Goal: Check status: Check status

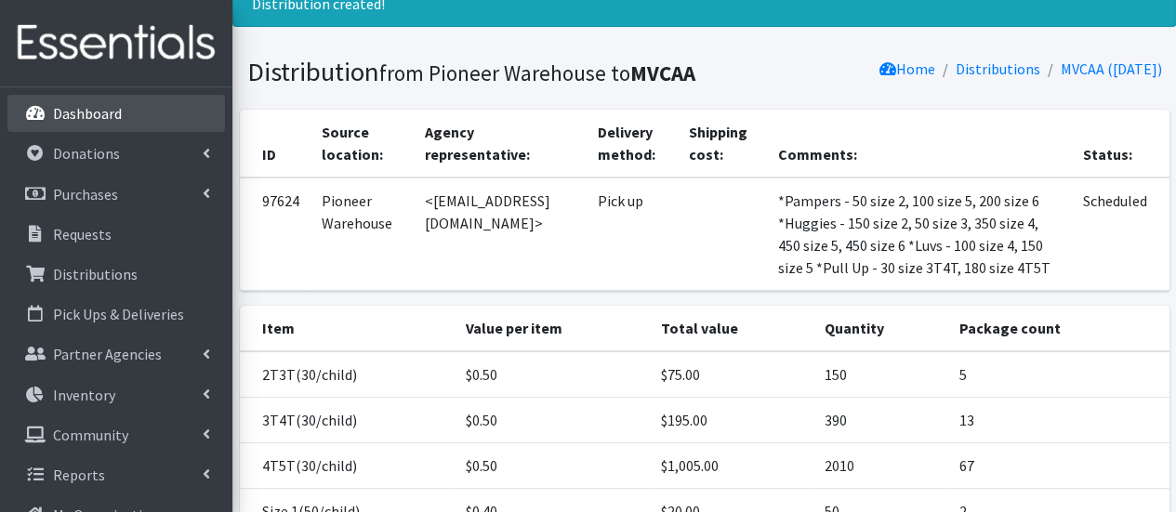
scroll to position [73, 0]
click at [142, 113] on link "Dashboard" at bounding box center [116, 113] width 218 height 37
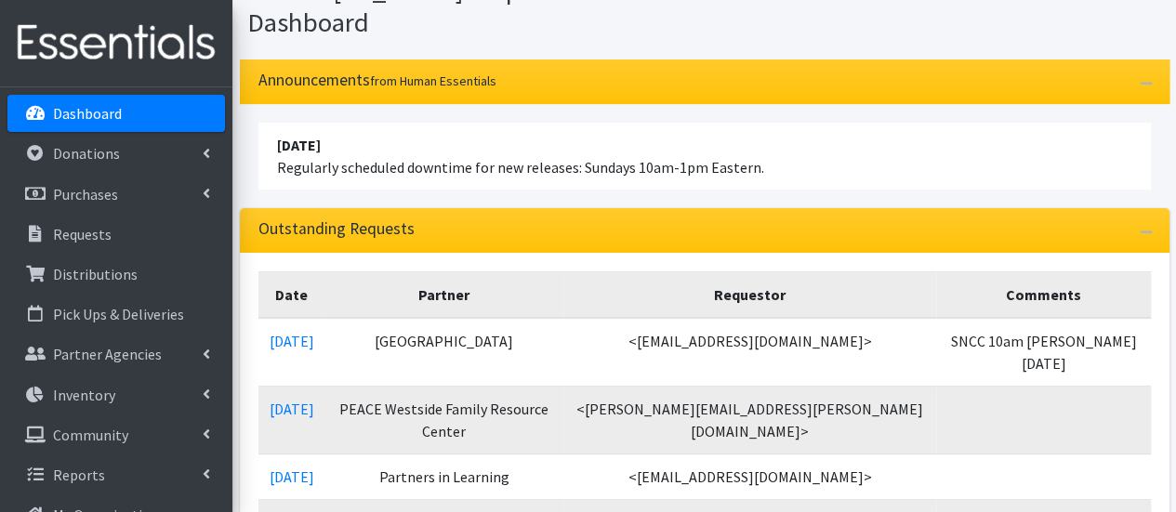
scroll to position [186, 0]
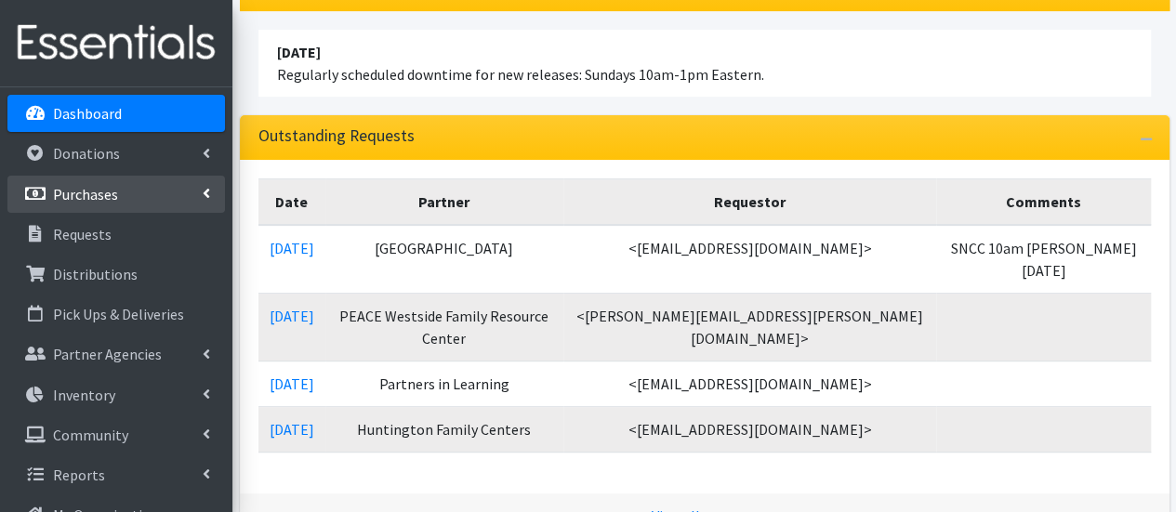
click at [67, 181] on link "Purchases" at bounding box center [116, 194] width 218 height 37
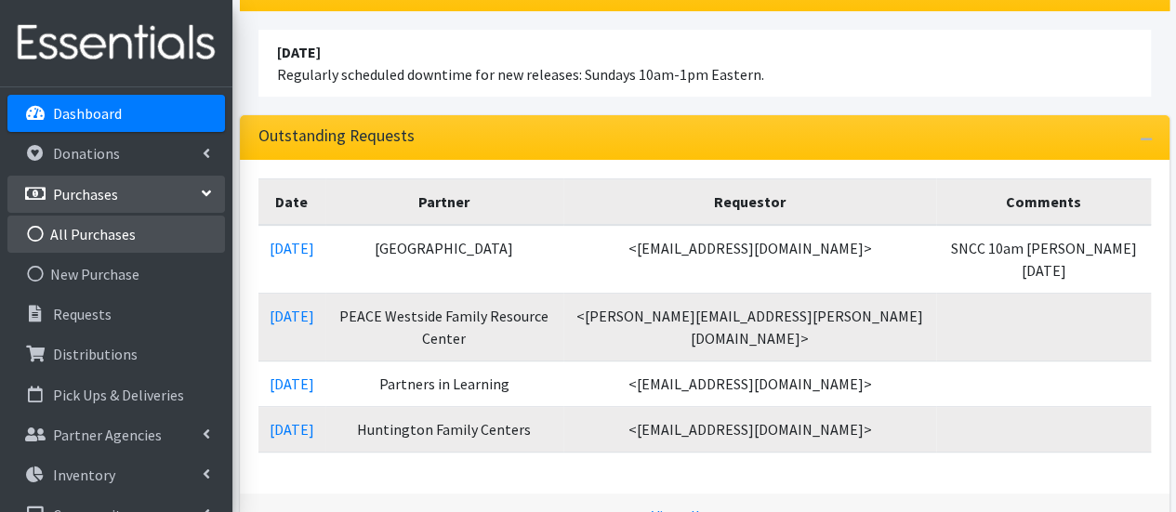
click at [113, 235] on link "All Purchases" at bounding box center [116, 234] width 218 height 37
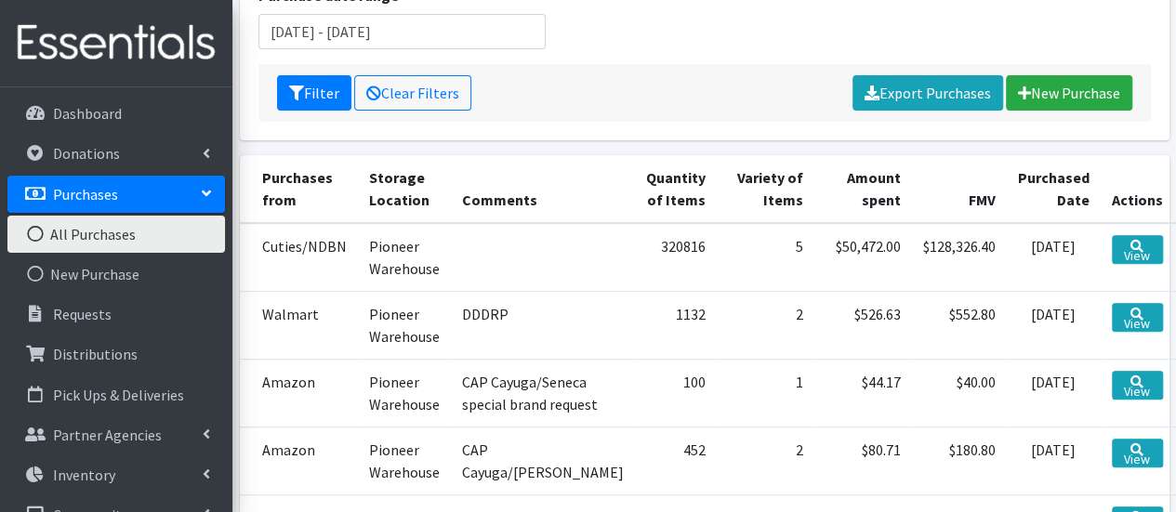
scroll to position [279, 0]
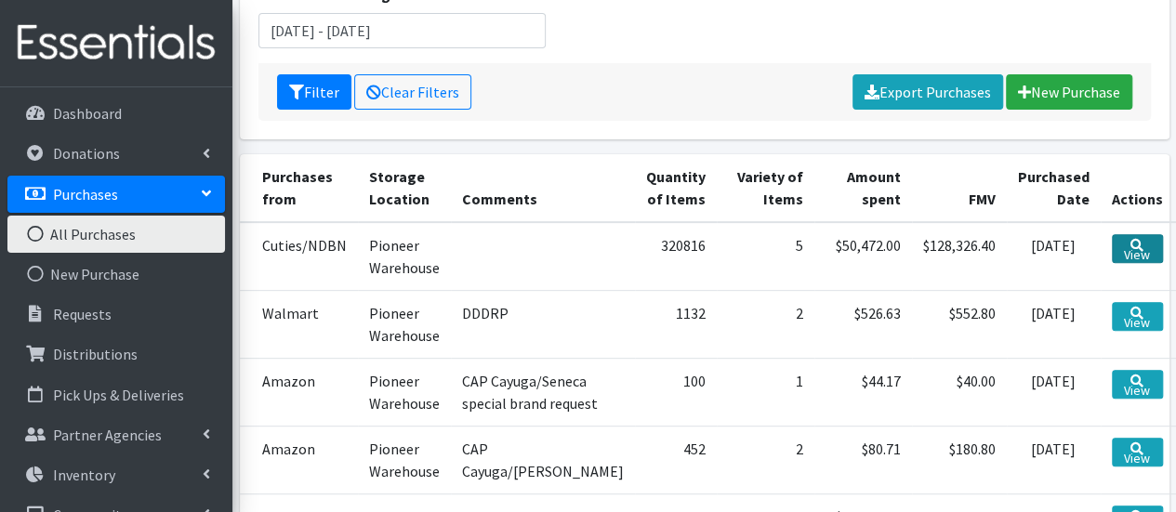
click at [1115, 247] on link "View" at bounding box center [1137, 248] width 51 height 29
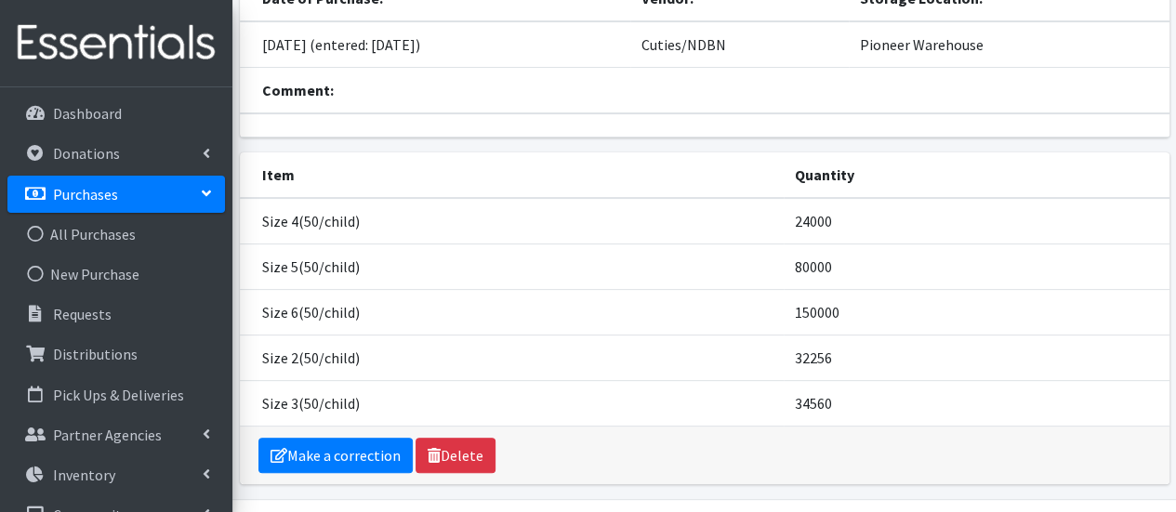
scroll to position [186, 0]
